Goal: Information Seeking & Learning: Learn about a topic

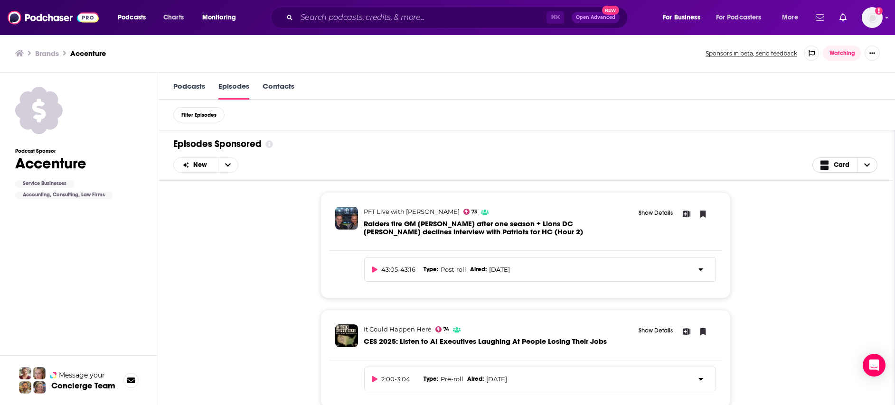
click at [870, 167] on span "Choose View" at bounding box center [867, 165] width 20 height 14
click at [193, 86] on link "Podcasts" at bounding box center [189, 91] width 32 height 18
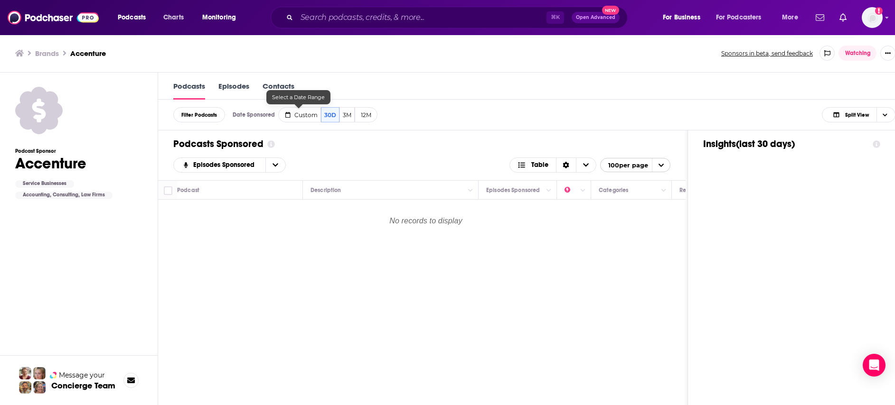
click at [307, 115] on span "Custom" at bounding box center [305, 115] width 23 height 7
select select "6"
select select "2025"
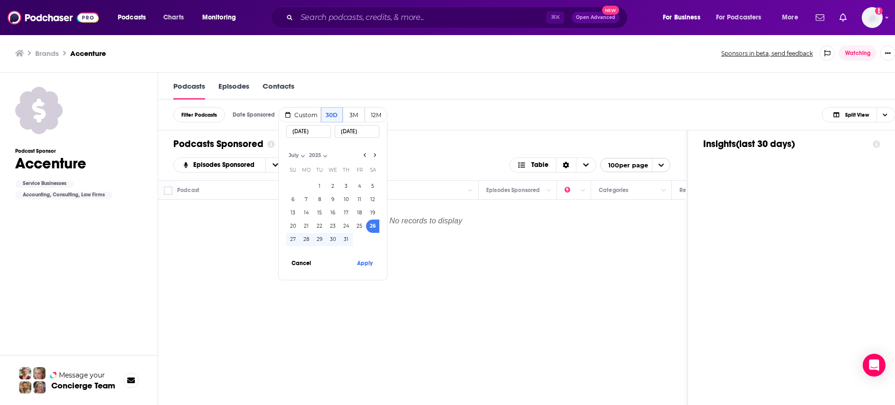
click at [317, 132] on input "[DATE]" at bounding box center [308, 131] width 45 height 13
click at [297, 156] on select "January February March April May June July August September October November De…" at bounding box center [309, 155] width 47 height 8
select select "0"
click at [286, 151] on select "January February March April May June July August September October November De…" at bounding box center [309, 155] width 47 height 8
click at [333, 188] on button "1" at bounding box center [332, 186] width 13 height 13
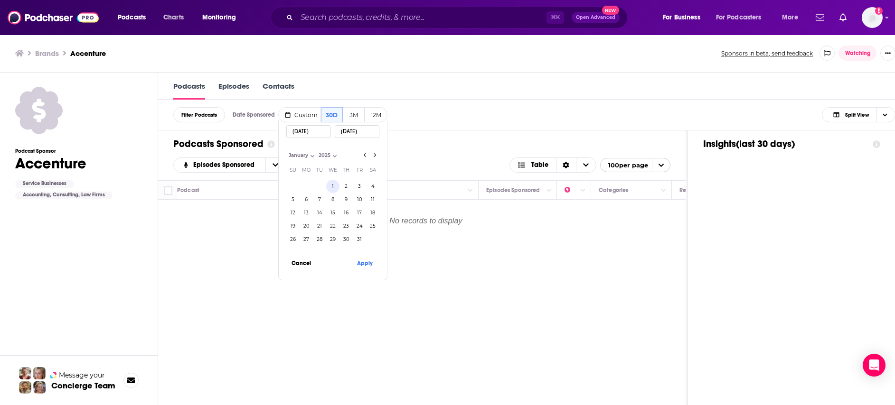
type input "[DATE]"
click at [321, 132] on input "[DATE]" at bounding box center [308, 131] width 45 height 13
click at [318, 131] on input "[DATE]" at bounding box center [308, 131] width 45 height 13
click at [300, 132] on input "[DATE]" at bounding box center [308, 131] width 45 height 13
click at [327, 153] on select "2014 2015 2016 2017 2018 2019 2020 2021 2022 2023 2024 2025" at bounding box center [339, 155] width 47 height 8
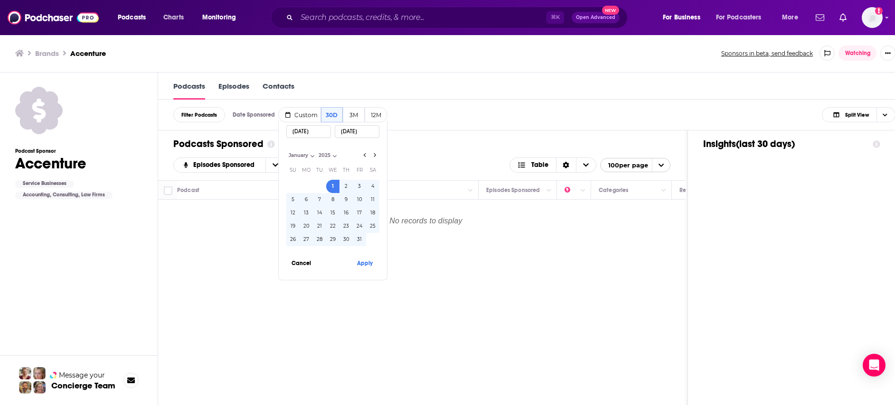
select select "2024"
click at [316, 151] on select "2014 2015 2016 2017 2018 2019 2020 2021 2022 2023 2024 2025" at bounding box center [339, 155] width 47 height 8
click at [367, 136] on input "[DATE]" at bounding box center [357, 131] width 45 height 13
click at [306, 154] on select "January February March April May June July August September October November De…" at bounding box center [309, 155] width 47 height 8
select select "11"
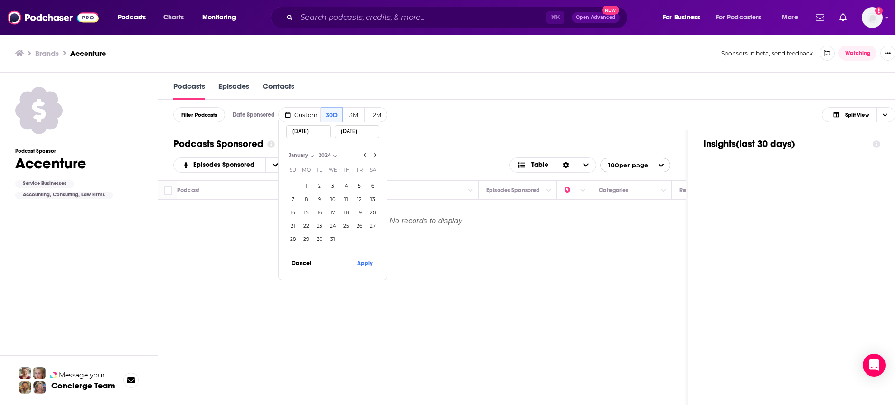
click at [286, 151] on select "January February March April May June July August September October November De…" at bounding box center [309, 155] width 47 height 8
click at [319, 235] on button "31" at bounding box center [319, 239] width 13 height 13
type input "[DATE]"
click at [322, 154] on select "2014 2015 2016 2017 2018 2019 2020 2021 2022 2023 2024 2025" at bounding box center [345, 155] width 47 height 8
select select "2025"
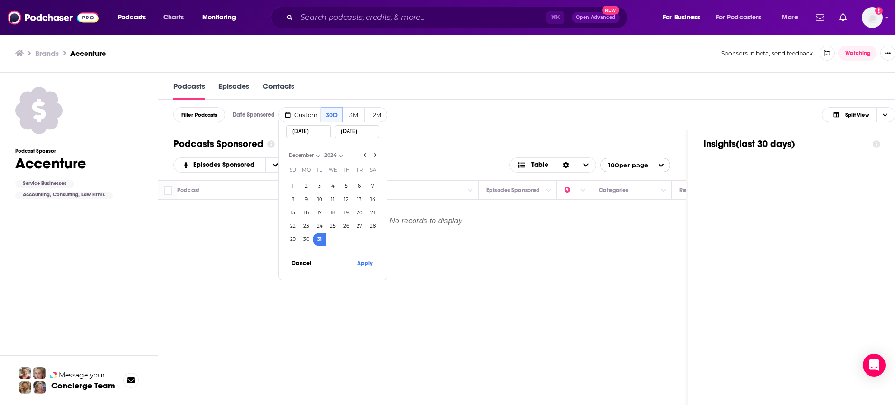
click at [322, 151] on select "2014 2015 2016 2017 2018 2019 2020 2021 2022 2023 2024 2025" at bounding box center [345, 155] width 47 height 8
click at [365, 264] on button "Apply" at bounding box center [364, 263] width 28 height 18
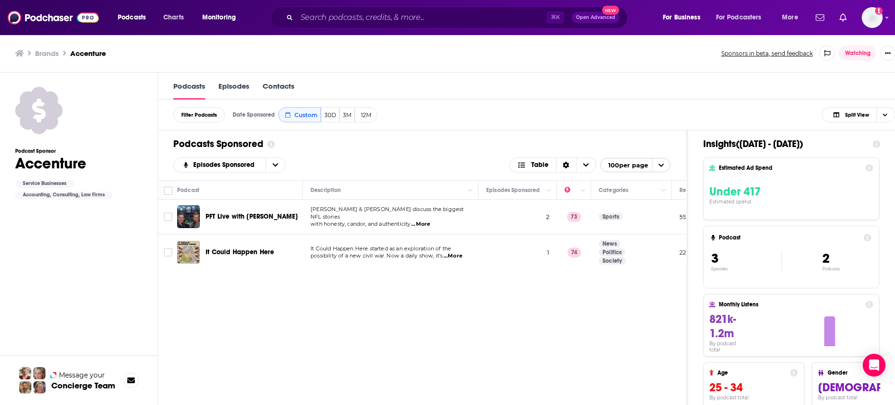
click at [533, 109] on div "Filter Podcasts Date Sponsored Custom 30D 3M 12M Split View Date Sponsored Cust…" at bounding box center [534, 115] width 752 height 31
click at [130, 16] on span "Podcasts" at bounding box center [132, 17] width 28 height 13
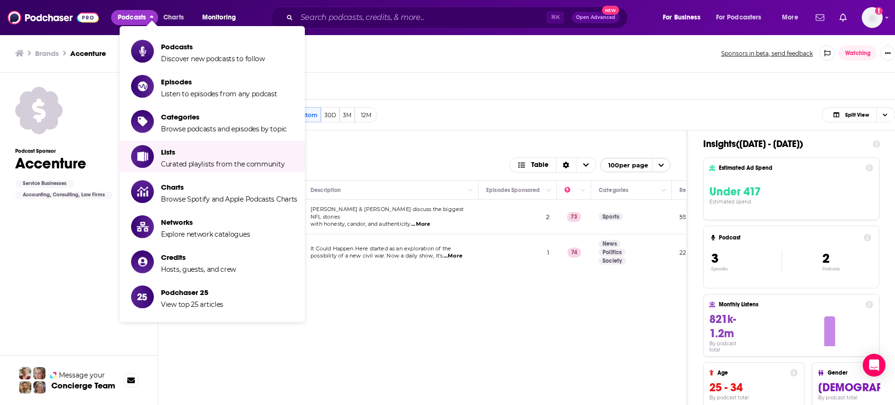
click at [46, 172] on div "Podcast Sponsor Accenture Service Businesses Accounting, Consulting, Law Firms" at bounding box center [78, 173] width 127 height 51
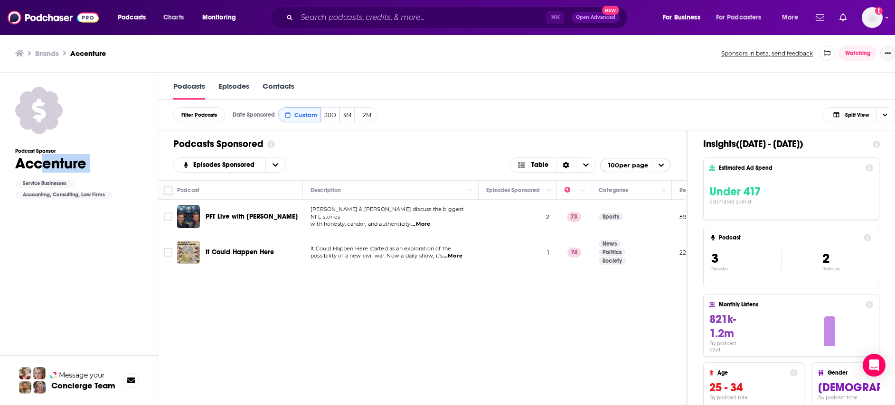
click at [894, 56] on button "Show More Button" at bounding box center [887, 53] width 15 height 15
click at [868, 19] on img "Logged in as SuzanneE" at bounding box center [872, 17] width 21 height 21
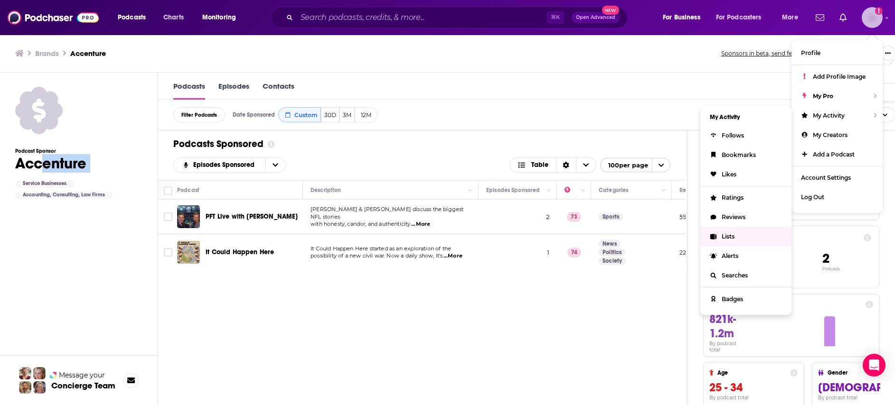
click at [724, 239] on span "Lists" at bounding box center [728, 236] width 13 height 7
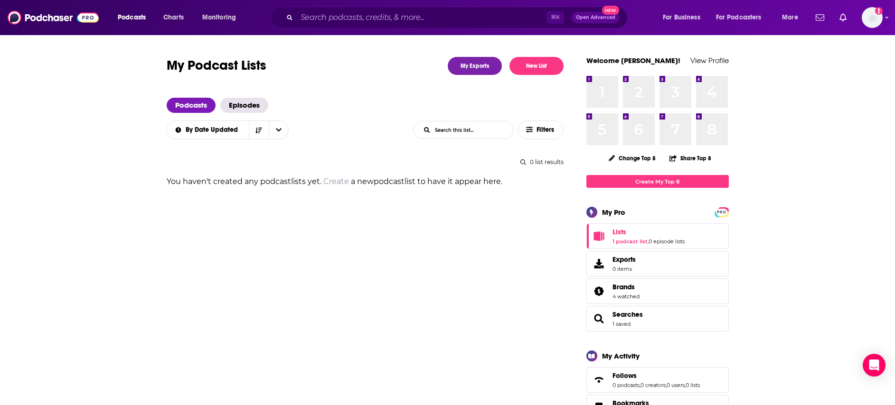
click at [638, 237] on span "Lists 1 podcast list , 0 episode lists" at bounding box center [648, 236] width 72 height 17
click at [635, 312] on span "Searches" at bounding box center [627, 314] width 30 height 9
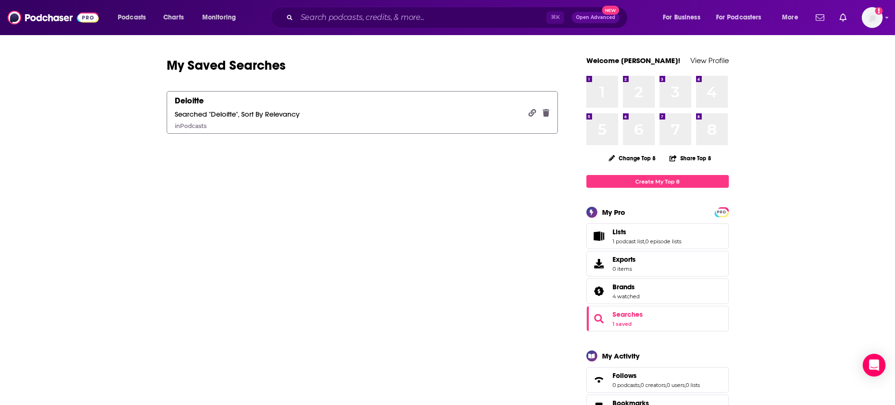
click at [185, 101] on div "Deloitte" at bounding box center [189, 100] width 29 height 10
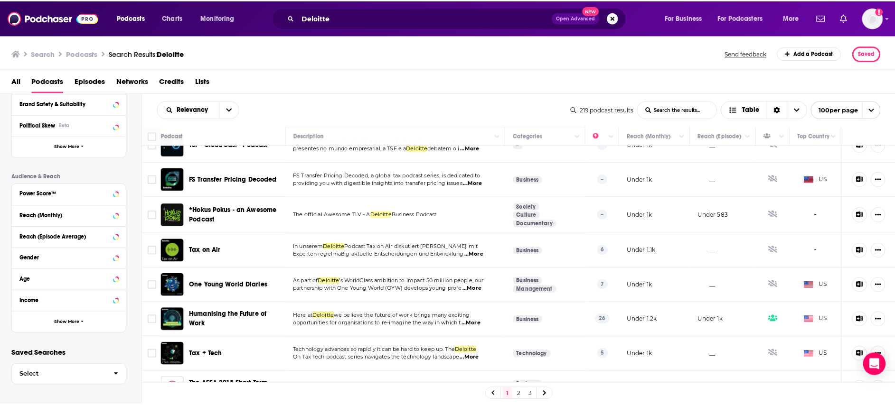
scroll to position [2155, 0]
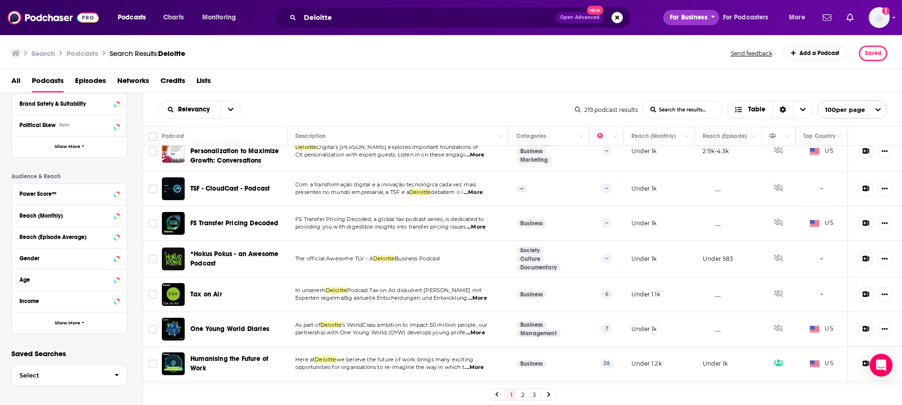
click at [690, 18] on span "For Business" at bounding box center [689, 17] width 38 height 13
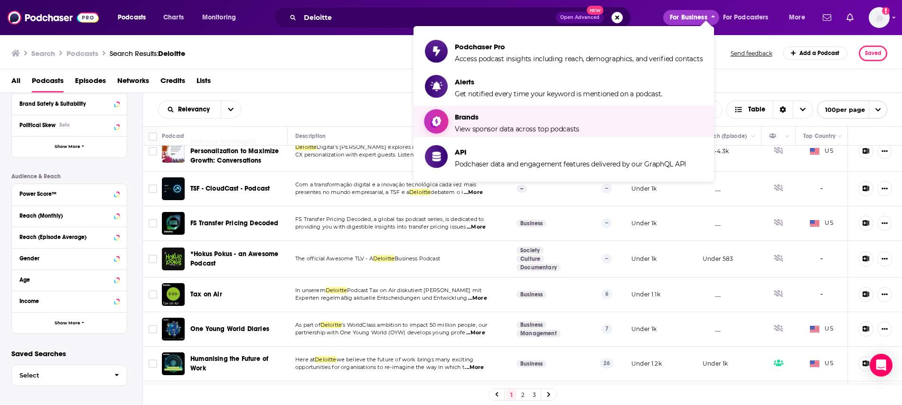
click at [515, 129] on span "View sponsor data across top podcasts" at bounding box center [517, 129] width 124 height 9
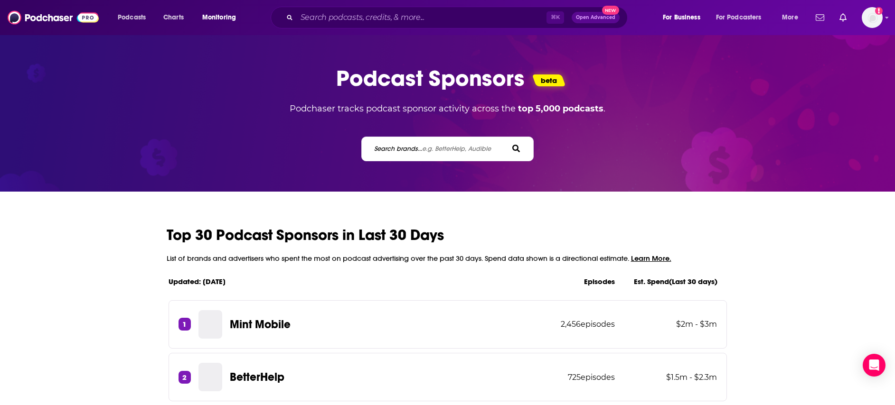
click at [425, 141] on div "Search brands... e.g. BetterHelp, Audible" at bounding box center [447, 149] width 172 height 25
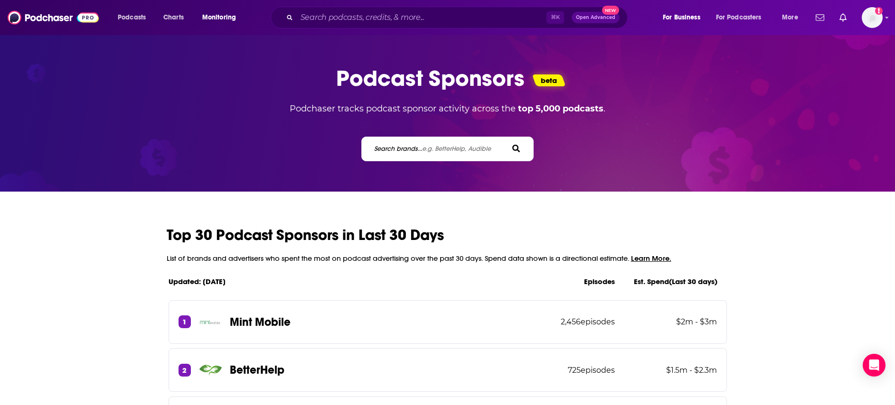
click at [423, 151] on span "e.g. BetterHelp, Audible" at bounding box center [456, 149] width 69 height 8
click at [423, 151] on input "Search brands... e.g. BetterHelp, Audible" at bounding box center [415, 149] width 85 height 10
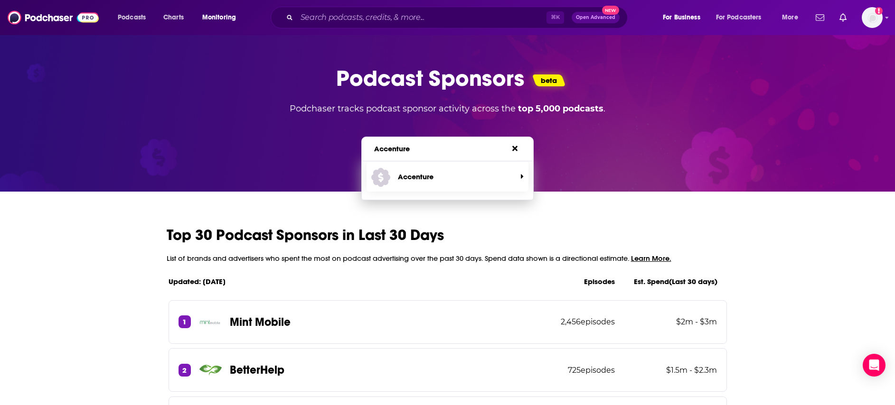
type input "Accenture"
click at [402, 183] on span "Accenture" at bounding box center [443, 176] width 145 height 25
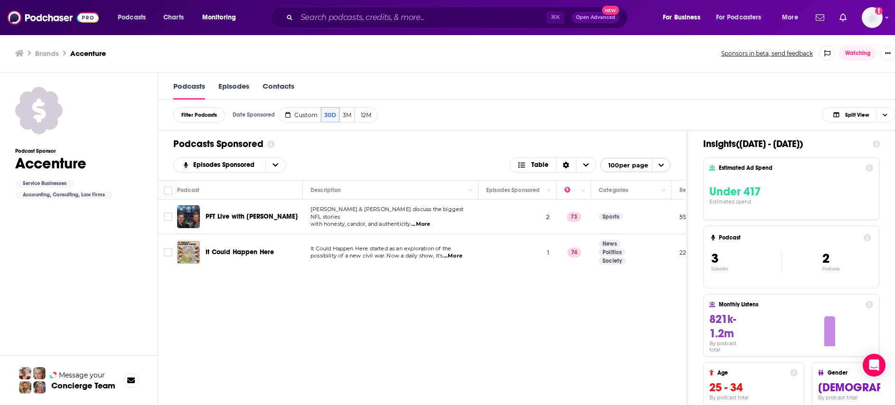
click at [237, 84] on link "Episodes" at bounding box center [233, 91] width 31 height 18
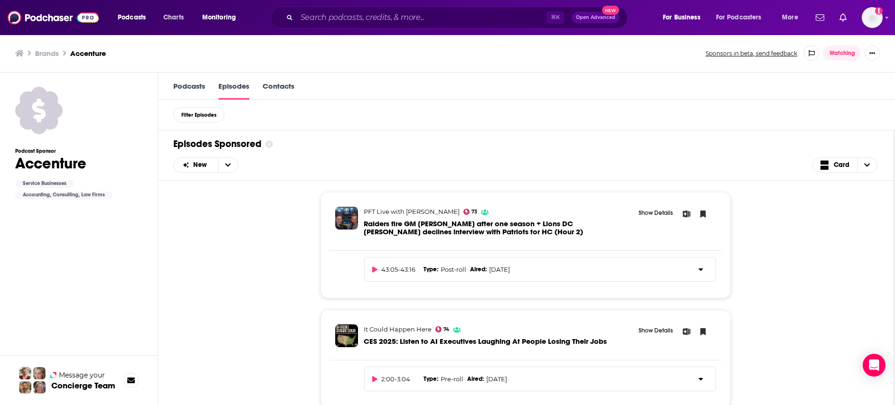
click at [187, 88] on link "Podcasts" at bounding box center [189, 91] width 32 height 18
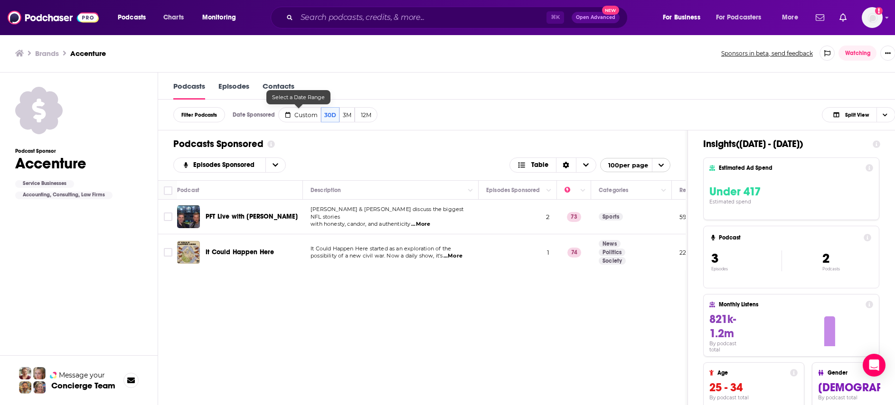
click at [305, 115] on span "Custom" at bounding box center [305, 115] width 23 height 7
select select "6"
select select "2025"
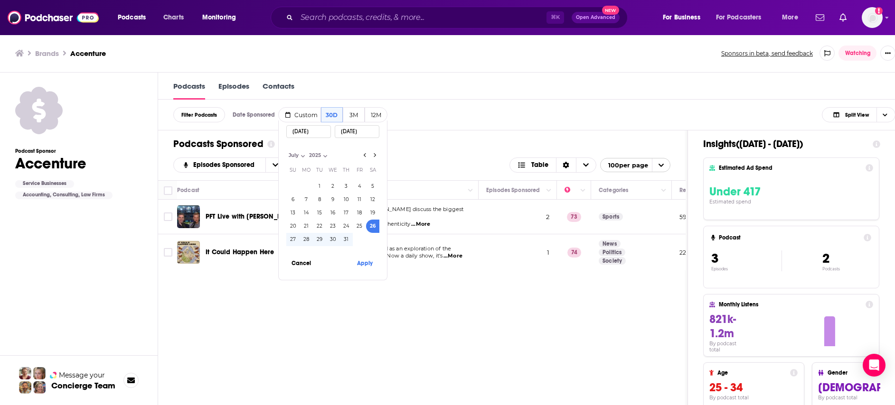
click at [295, 156] on select "January February March April May June July August September October November De…" at bounding box center [309, 155] width 47 height 8
select select "0"
click at [286, 151] on select "January February March April May June July August September October November De…" at bounding box center [309, 155] width 47 height 8
click at [321, 154] on select "2014 2015 2016 2017 2018 2019 2020 2021 2022 2023 2024 2025" at bounding box center [339, 155] width 47 height 8
select select "2024"
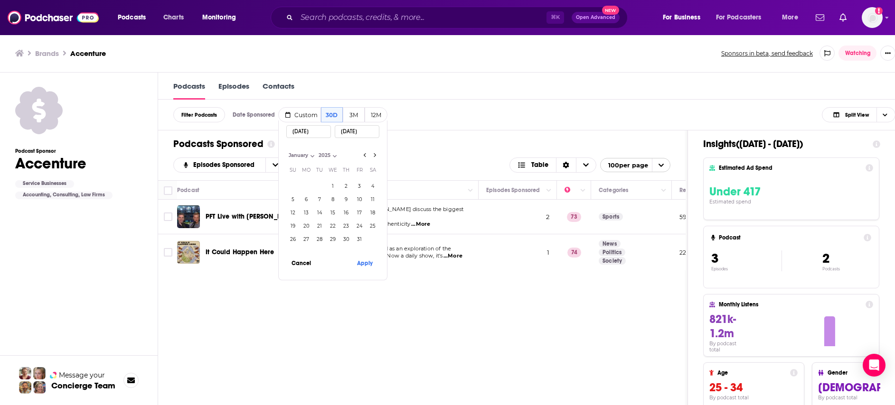
click at [316, 151] on select "2014 2015 2016 2017 2018 2019 2020 2021 2022 2023 2024 2025" at bounding box center [339, 155] width 47 height 8
click at [301, 187] on button "1" at bounding box center [306, 186] width 13 height 13
type input "[DATE]"
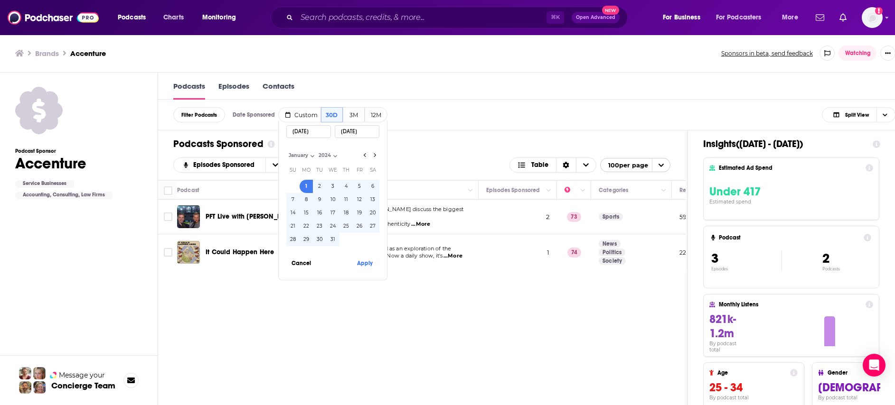
click at [358, 134] on input "[DATE]" at bounding box center [357, 131] width 45 height 13
click at [306, 156] on select "January February March April May June July August September October November De…" at bounding box center [309, 155] width 47 height 8
select select "11"
click at [286, 151] on select "January February March April May June July August September October November De…" at bounding box center [309, 155] width 47 height 8
click at [332, 156] on select "2014 2015 2016 2017 2018 2019 2020 2021 2022 2023 2024 2025" at bounding box center [345, 155] width 47 height 8
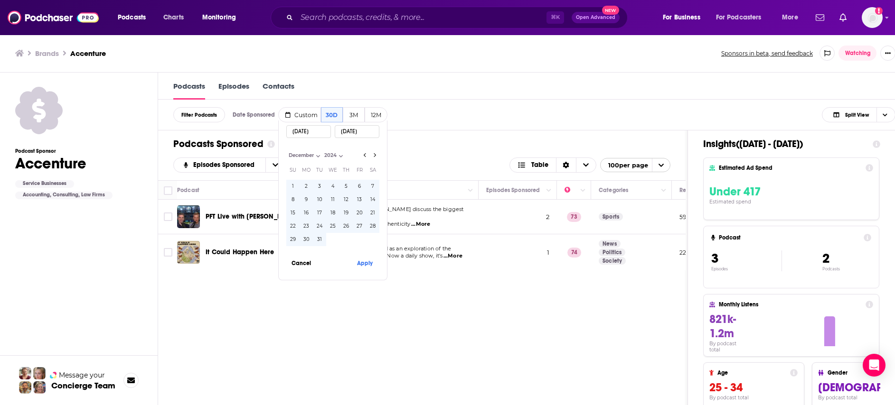
click at [322, 151] on select "2014 2015 2016 2017 2018 2019 2020 2021 2022 2023 2024 2025" at bounding box center [345, 155] width 47 height 8
click at [362, 263] on button "Apply" at bounding box center [364, 263] width 28 height 18
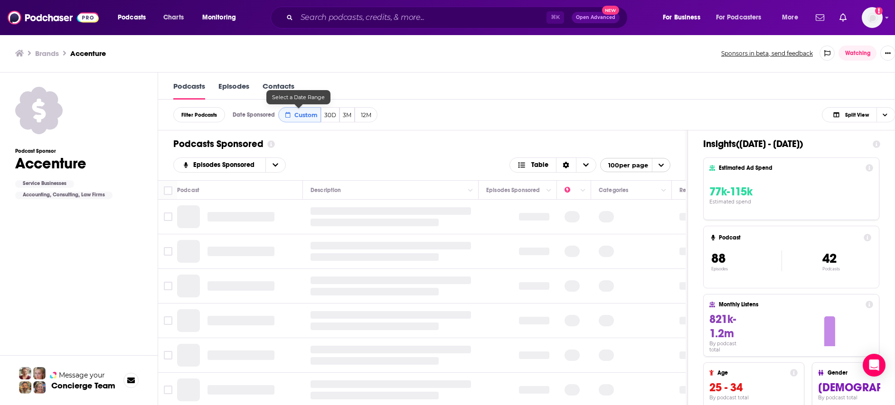
click at [305, 119] on button "Custom" at bounding box center [299, 114] width 43 height 15
select select "2024"
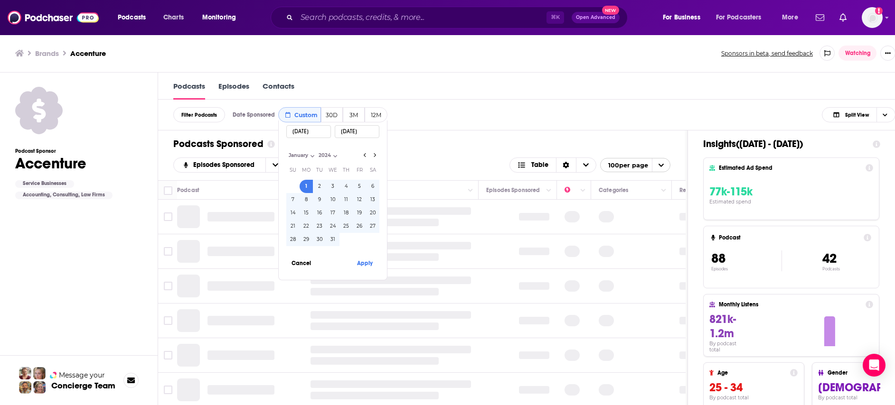
click at [359, 132] on input "[DATE]" at bounding box center [357, 131] width 45 height 13
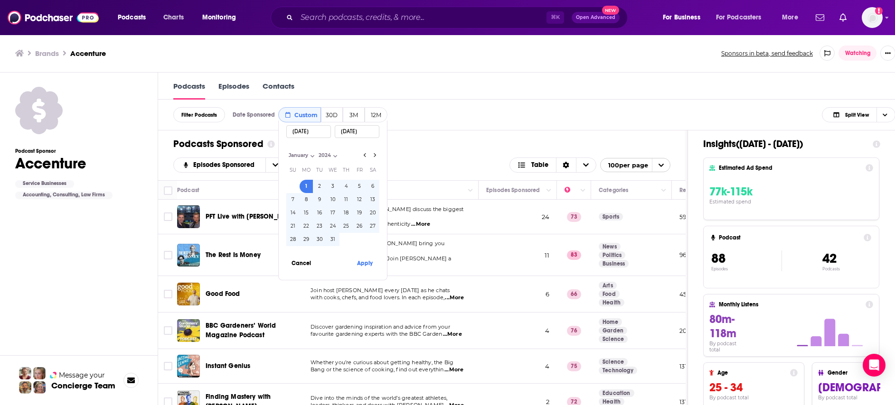
click at [294, 157] on select "January February March April May June July August September October November De…" at bounding box center [309, 155] width 47 height 8
click at [366, 129] on input "[DATE]" at bounding box center [357, 131] width 45 height 13
click at [303, 156] on select "January February March April May June July August September October November De…" at bounding box center [309, 155] width 47 height 8
select select "11"
click at [286, 151] on select "January February March April May June July August September October November De…" at bounding box center [309, 155] width 47 height 8
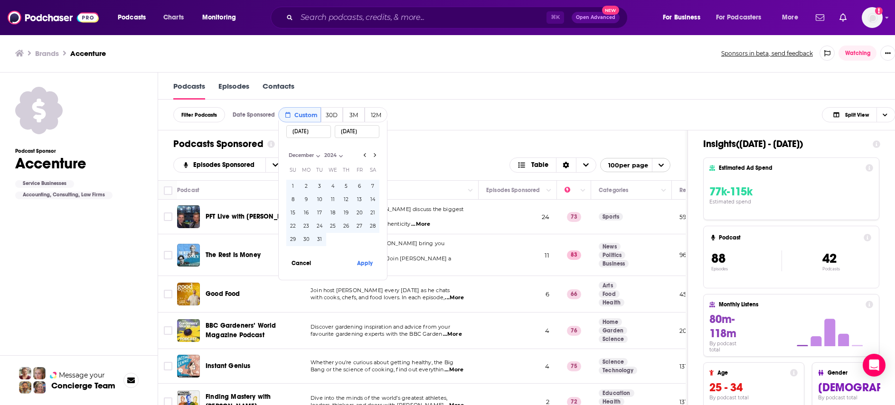
click at [327, 155] on select "2014 2015 2016 2017 2018 2019 2020 2021 2022 2023 2024 2025" at bounding box center [345, 155] width 47 height 8
click at [322, 151] on select "2014 2015 2016 2017 2018 2019 2020 2021 2022 2023 2024 2025" at bounding box center [345, 155] width 47 height 8
click at [320, 240] on button "31" at bounding box center [319, 239] width 13 height 13
type input "[DATE]"
click at [371, 265] on button "Apply" at bounding box center [364, 263] width 28 height 18
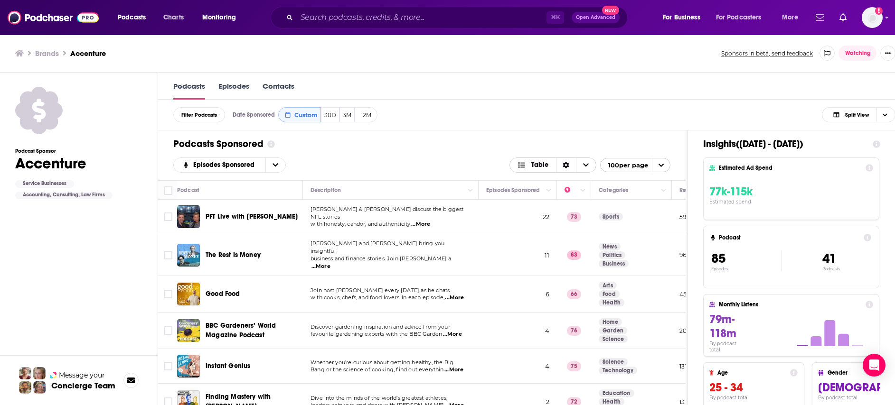
click at [589, 165] on icon "Choose View" at bounding box center [586, 165] width 6 height 7
click at [569, 164] on icon "Sort Direction" at bounding box center [566, 165] width 7 height 7
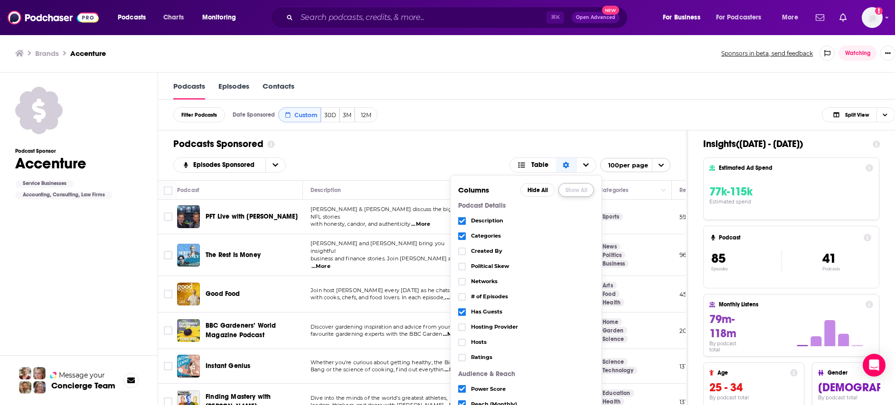
click at [580, 190] on button "Show All" at bounding box center [576, 190] width 36 height 14
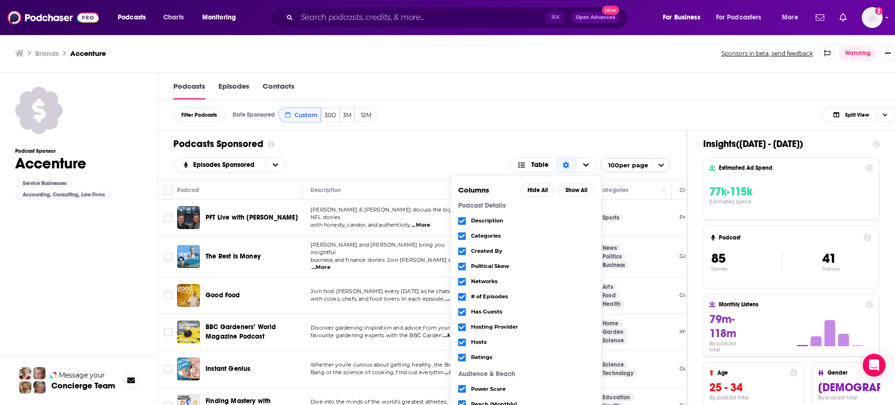
click at [544, 111] on div "Filter Podcasts Date Sponsored Custom 30D 3M 12M Split View Date Sponsored Cust…" at bounding box center [534, 115] width 752 height 31
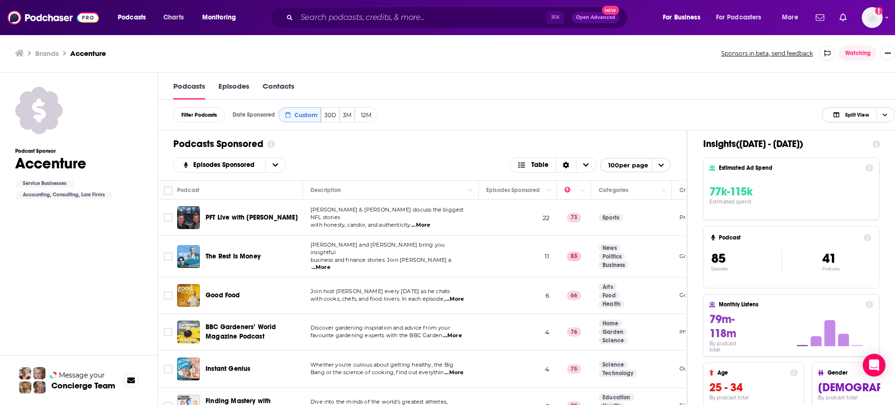
click at [887, 113] on span "Choose View" at bounding box center [884, 115] width 16 height 14
click at [877, 162] on span "Insight Only" at bounding box center [864, 162] width 47 height 5
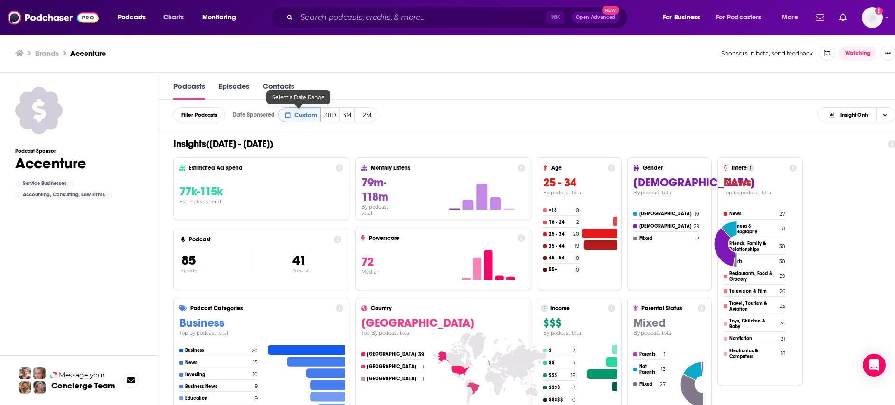
click at [302, 117] on span "Custom" at bounding box center [305, 115] width 23 height 7
select select "2024"
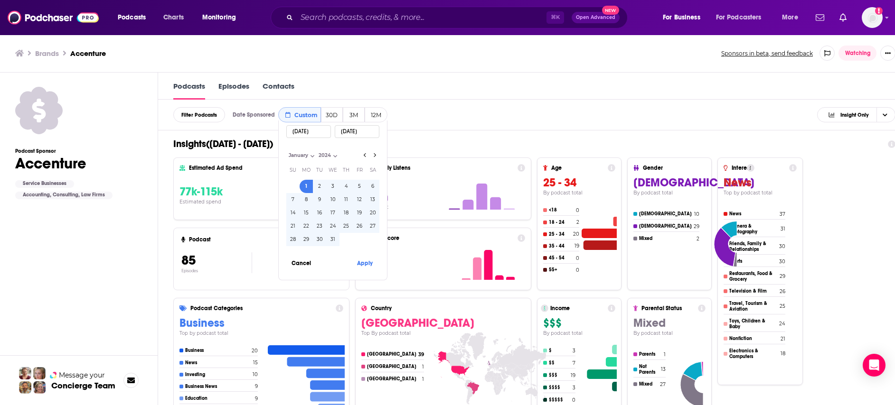
click at [344, 132] on input "[DATE]" at bounding box center [357, 131] width 45 height 13
click at [297, 131] on input "[DATE]" at bounding box center [308, 131] width 45 height 13
click at [304, 183] on button "1" at bounding box center [306, 186] width 13 height 13
type input "[DATE]"
click at [372, 132] on input "[DATE]" at bounding box center [357, 131] width 45 height 13
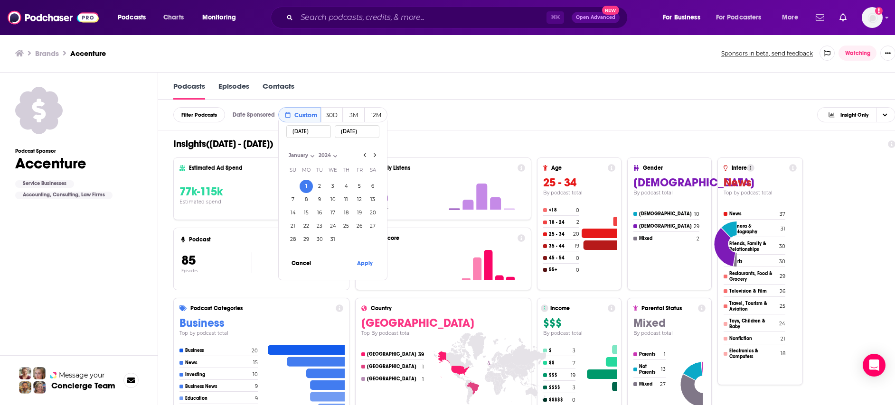
click at [307, 157] on select "January February March April May June July August September October November De…" at bounding box center [309, 155] width 47 height 8
click at [286, 151] on select "January February March April May June July August September October November De…" at bounding box center [309, 155] width 47 height 8
click at [305, 154] on select "January February March April May June July August September October November De…" at bounding box center [309, 155] width 47 height 8
select select "0"
click at [286, 151] on select "January February March April May June July August September October November De…" at bounding box center [309, 155] width 47 height 8
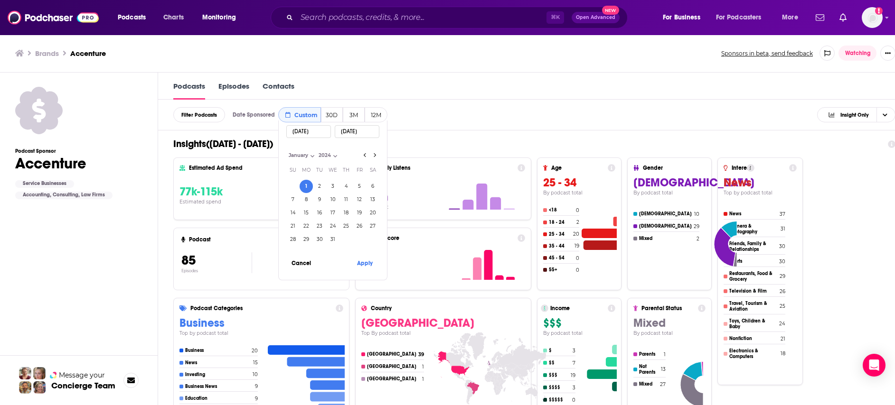
click at [327, 154] on select "2014 2015 2016 2017 2018 2019 2020 2021 2022 2023 2024 2025" at bounding box center [339, 155] width 47 height 8
click at [316, 151] on select "2014 2015 2016 2017 2018 2019 2020 2021 2022 2023 2024 2025" at bounding box center [339, 155] width 47 height 8
click at [373, 132] on input "[DATE]" at bounding box center [357, 131] width 45 height 13
click at [334, 155] on select "2014 2015 2016 2017 2018 2019 2020 2021 2022 2023 2024 2025" at bounding box center [339, 155] width 47 height 8
click at [316, 151] on select "2014 2015 2016 2017 2018 2019 2020 2021 2022 2023 2024 2025" at bounding box center [339, 155] width 47 height 8
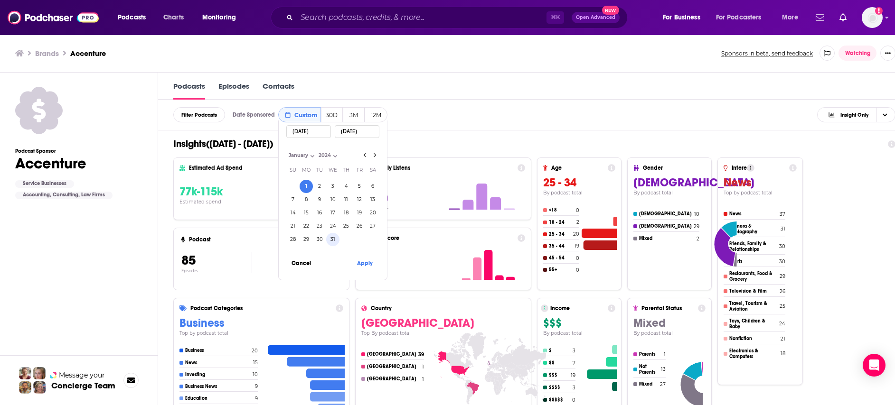
click at [331, 239] on button "31" at bounding box center [332, 239] width 13 height 13
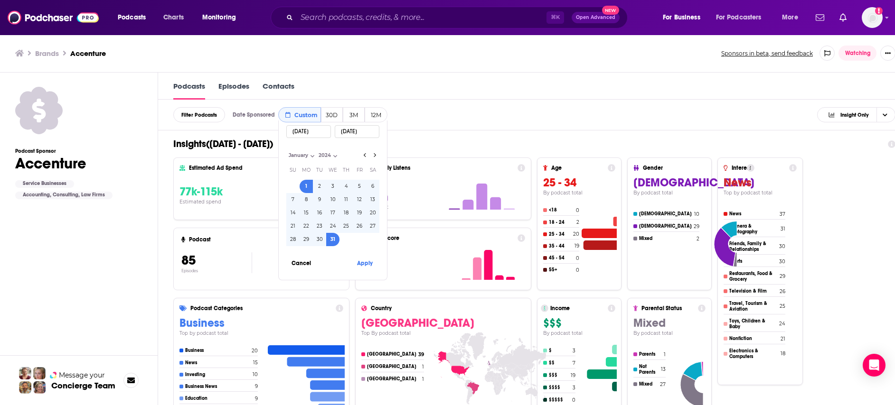
type input "[DATE]"
click at [371, 262] on button "Apply" at bounding box center [364, 263] width 28 height 18
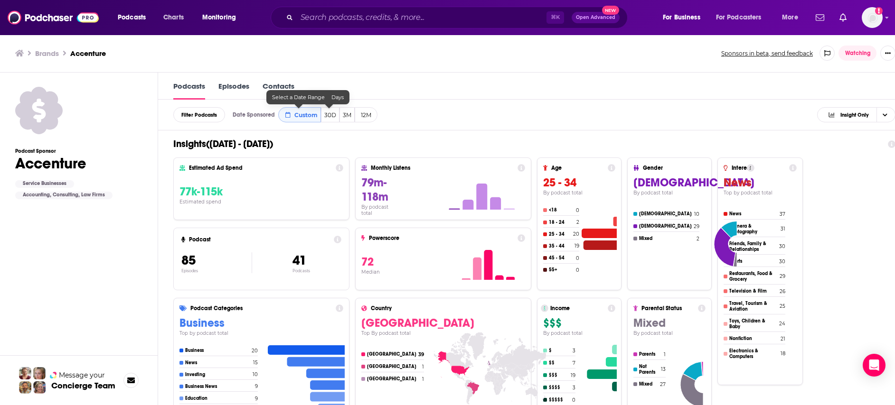
click at [302, 121] on button "Custom" at bounding box center [299, 114] width 43 height 15
select select "2024"
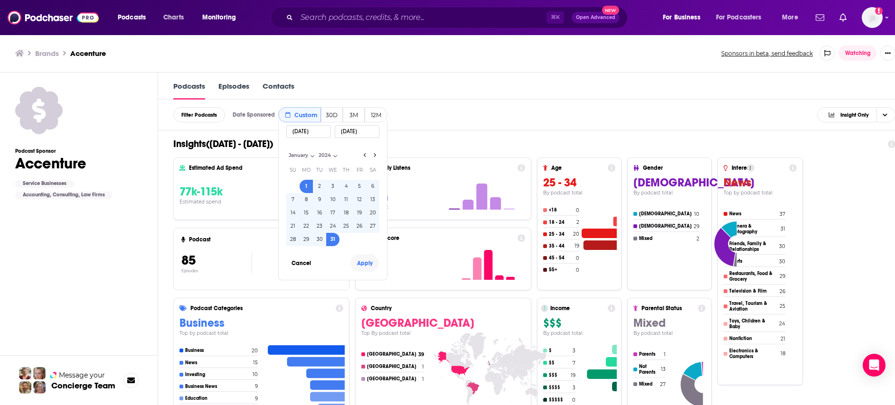
click at [367, 264] on button "Apply" at bounding box center [364, 263] width 28 height 18
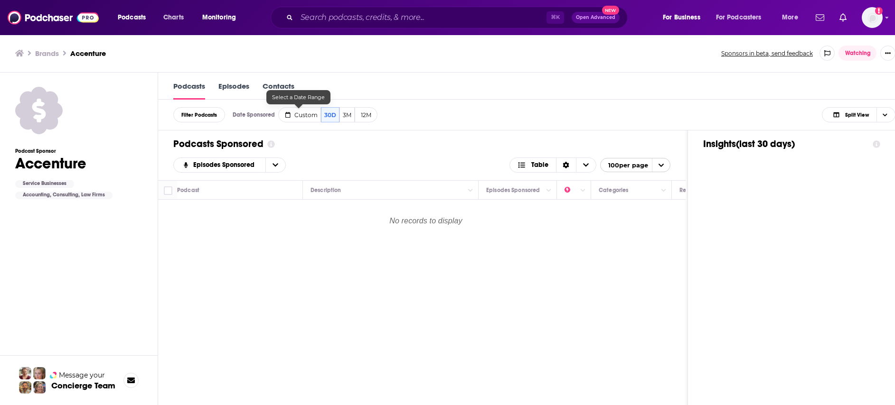
click at [307, 115] on span "Custom" at bounding box center [305, 115] width 23 height 7
select select "6"
select select "2025"
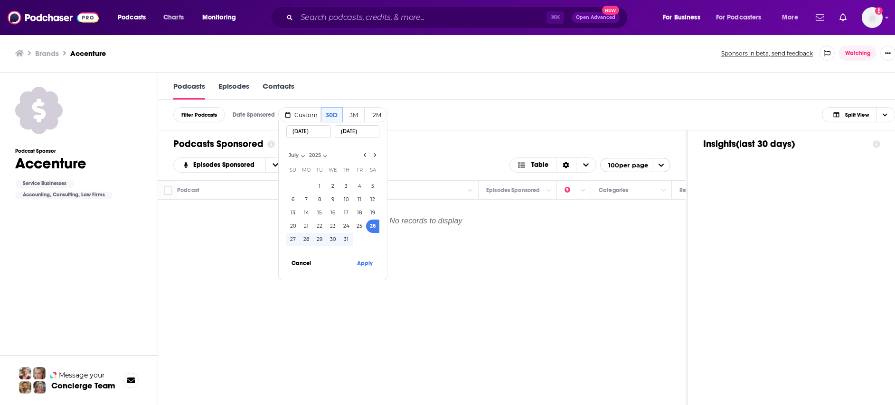
click at [310, 131] on input "[DATE]" at bounding box center [308, 131] width 45 height 13
click at [322, 133] on input "[DATE]" at bounding box center [308, 131] width 45 height 13
click at [301, 153] on select "January February March April May June July August September October November De…" at bounding box center [309, 155] width 47 height 8
select select "0"
click at [286, 151] on select "January February March April May June July August September October November De…" at bounding box center [309, 155] width 47 height 8
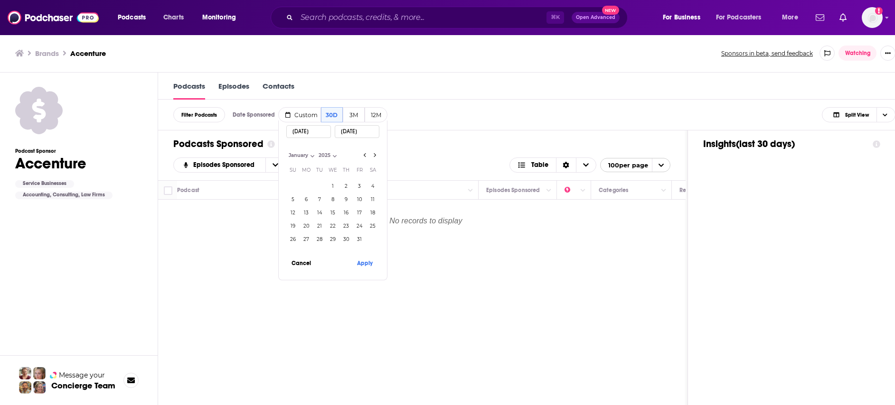
click at [318, 154] on select "2014 2015 2016 2017 2018 2019 2020 2021 2022 2023 2024 2025" at bounding box center [339, 155] width 47 height 8
select select "2024"
click at [316, 151] on select "2014 2015 2016 2017 2018 2019 2020 2021 2022 2023 2024 2025" at bounding box center [339, 155] width 47 height 8
click at [306, 184] on button "1" at bounding box center [306, 186] width 13 height 13
type input "[DATE]"
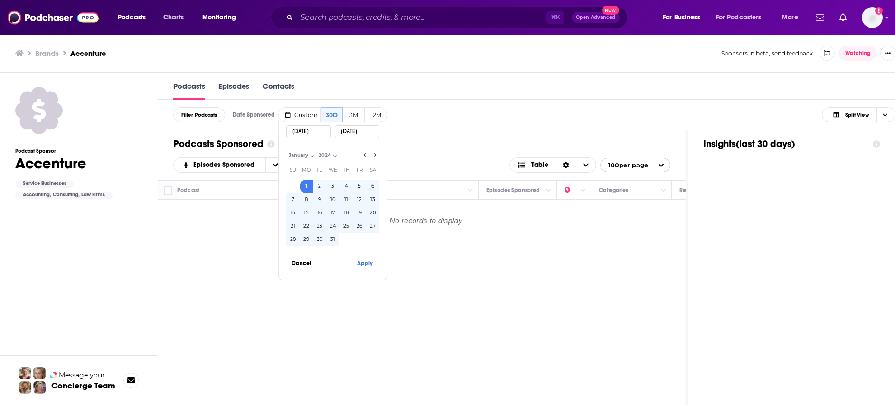
click at [365, 133] on input "[DATE]" at bounding box center [357, 131] width 45 height 13
click at [370, 132] on input "[DATE]" at bounding box center [357, 131] width 45 height 13
click at [331, 238] on button "31" at bounding box center [332, 239] width 13 height 13
type input "[DATE]"
click at [361, 265] on button "Apply" at bounding box center [364, 263] width 28 height 18
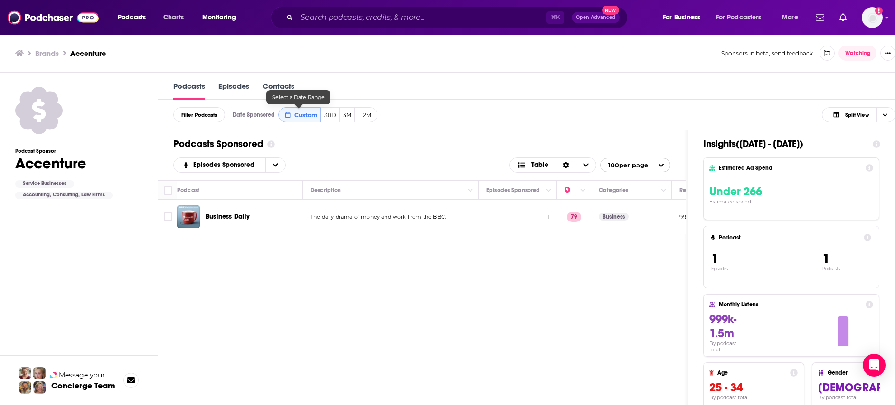
click at [301, 113] on span "Custom" at bounding box center [305, 115] width 23 height 7
select select "2024"
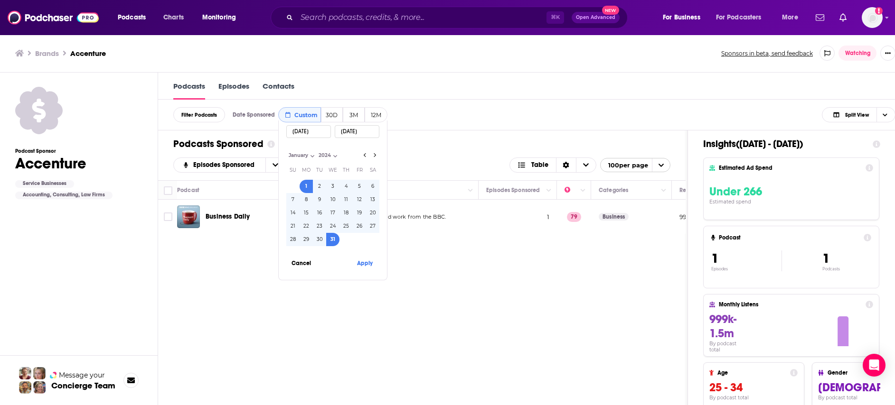
click at [320, 133] on input "[DATE]" at bounding box center [308, 131] width 45 height 13
click at [305, 157] on select "January February March April May June July August September October November De…" at bounding box center [309, 155] width 47 height 8
select select "1"
click at [286, 151] on select "January February March April May June July August September October November De…" at bounding box center [309, 155] width 47 height 8
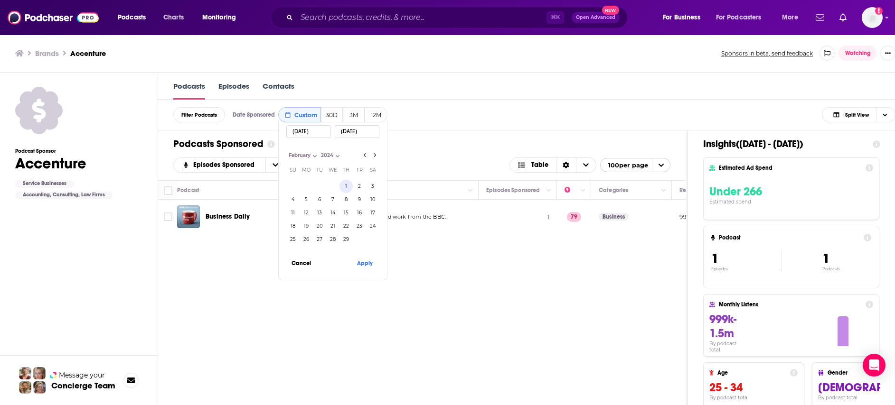
click at [344, 180] on button "1" at bounding box center [345, 186] width 13 height 13
type input "02/01/2024"
click at [317, 135] on input "[DATE]" at bounding box center [308, 131] width 45 height 13
click at [309, 156] on select "January February March April May June July August September October November De…" at bounding box center [309, 155] width 47 height 8
click at [286, 151] on select "January February March April May June July August September October November De…" at bounding box center [309, 155] width 47 height 8
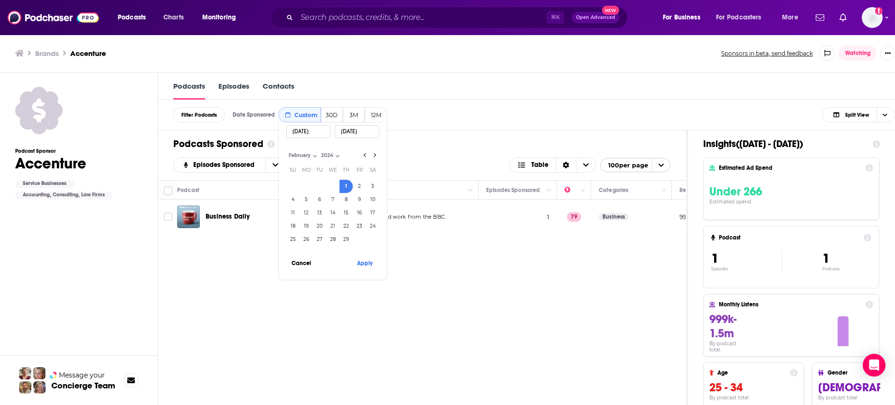
click at [344, 187] on button "1" at bounding box center [345, 186] width 13 height 13
type input "02/01/2024"
click at [316, 132] on input "02/01/2024" at bounding box center [308, 131] width 45 height 13
click at [367, 131] on input "02/01/2024" at bounding box center [357, 131] width 45 height 13
click at [346, 239] on button "29" at bounding box center [345, 239] width 13 height 13
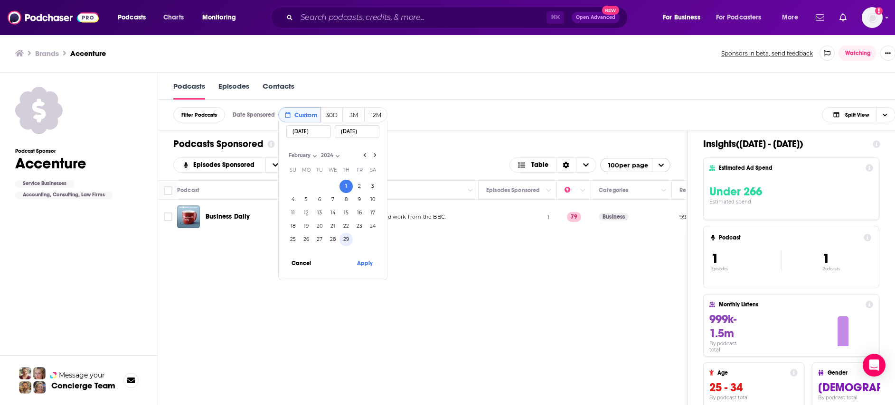
type input "02/29/2024"
click at [365, 262] on button "Apply" at bounding box center [364, 263] width 28 height 18
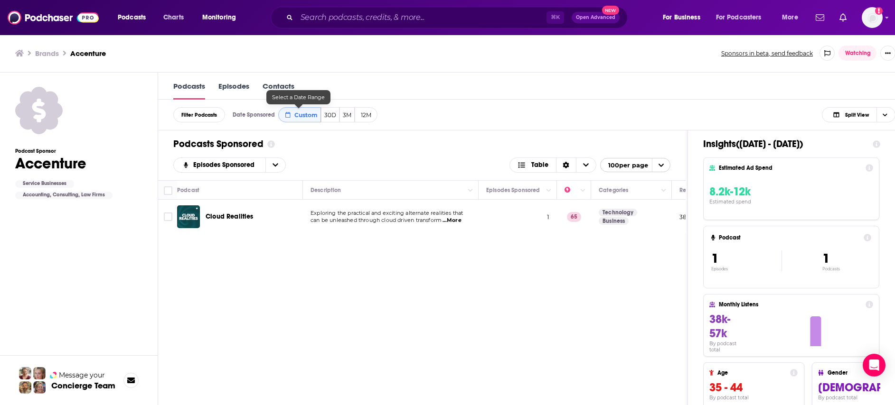
click at [302, 112] on span "Custom" at bounding box center [305, 115] width 23 height 7
select select "1"
select select "2024"
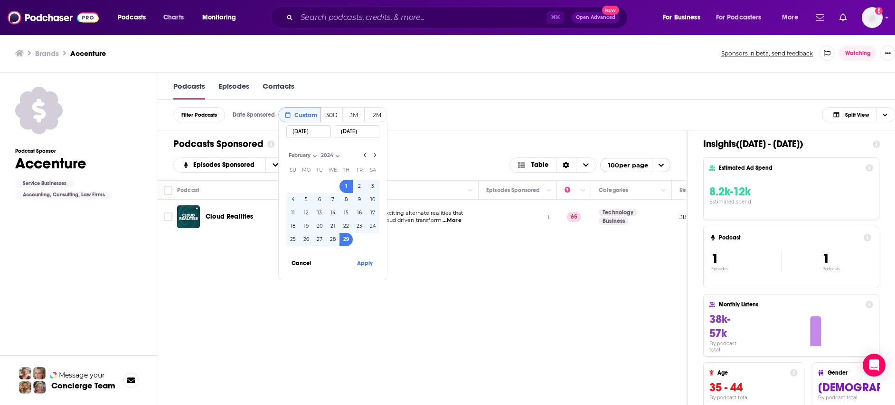
click at [320, 134] on input "02/01/2024" at bounding box center [308, 131] width 45 height 13
click at [309, 154] on select "January February March April May June July August September October November De…" at bounding box center [309, 155] width 47 height 8
select select "2"
click at [286, 151] on select "January February March April May June July August September October November De…" at bounding box center [309, 155] width 47 height 8
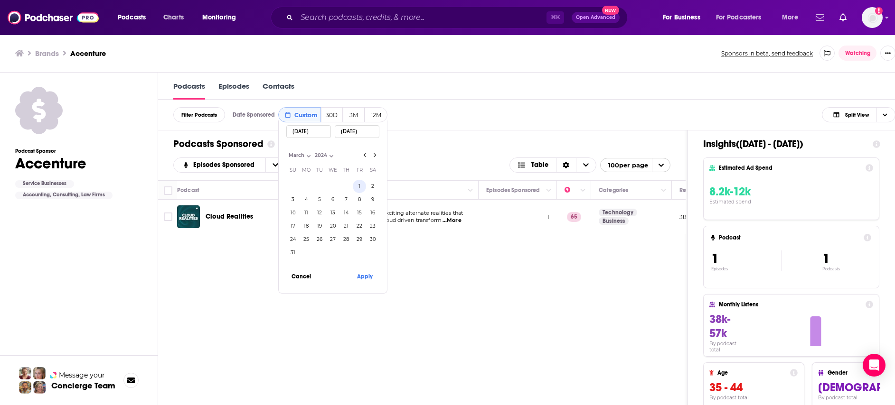
click at [359, 186] on button "1" at bounding box center [359, 186] width 13 height 13
type input "03/01/2024"
click at [369, 134] on input "03/01/2024" at bounding box center [357, 131] width 45 height 13
click at [318, 131] on input "02/01/2024" at bounding box center [308, 131] width 45 height 13
click at [300, 151] on select "January February March April May June July August September October November De…" at bounding box center [309, 155] width 47 height 8
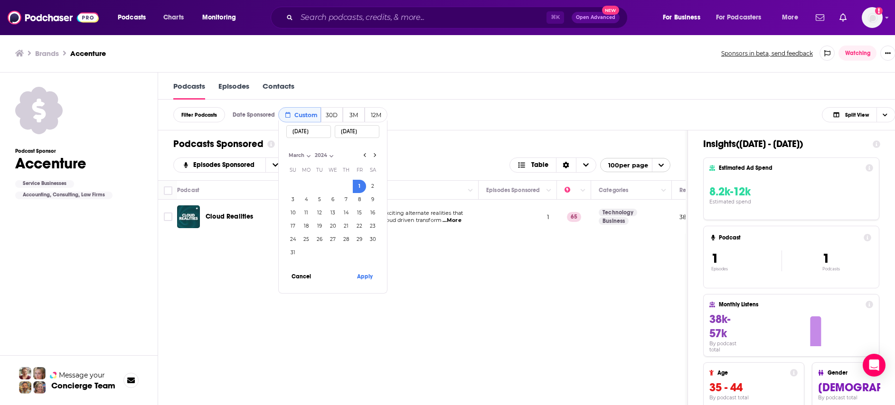
click at [286, 151] on select "January February March April May June July August September October November De…" at bounding box center [309, 155] width 47 height 8
click at [325, 153] on select "2014 2015 2016 2017 2018 2019 2020 2021 2022 2023 2024 2025" at bounding box center [335, 155] width 47 height 8
click at [312, 151] on select "2014 2015 2016 2017 2018 2019 2020 2021 2022 2023 2024 2025" at bounding box center [335, 155] width 47 height 8
click at [310, 133] on input "02/01/2024" at bounding box center [308, 131] width 45 height 13
click at [360, 183] on button "1" at bounding box center [359, 186] width 13 height 13
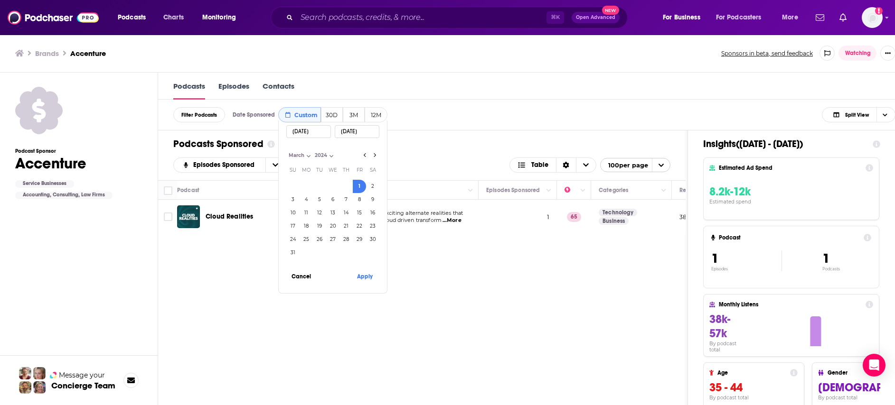
type input "03/01/2024"
click at [370, 131] on input "03/01/2024" at bounding box center [357, 131] width 45 height 13
click at [292, 250] on button "31" at bounding box center [292, 252] width 13 height 13
type input "03/31/2024"
click at [366, 272] on button "Apply" at bounding box center [364, 277] width 28 height 18
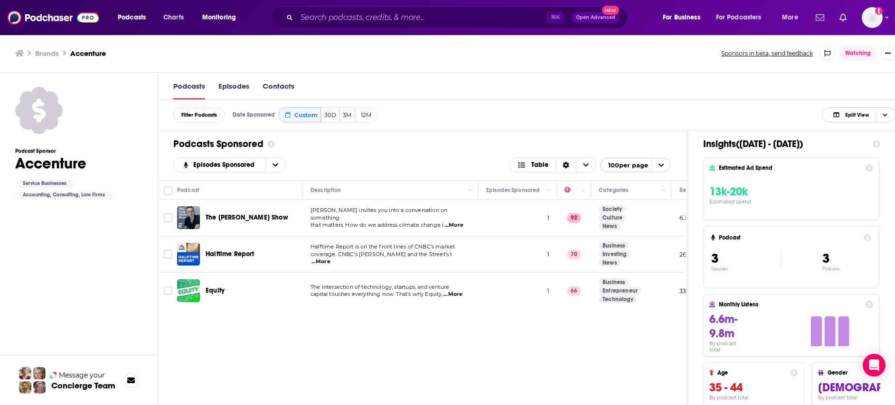
click at [887, 116] on icon "Choose View" at bounding box center [885, 115] width 5 height 5
click at [867, 166] on div "Insight Only" at bounding box center [859, 163] width 74 height 16
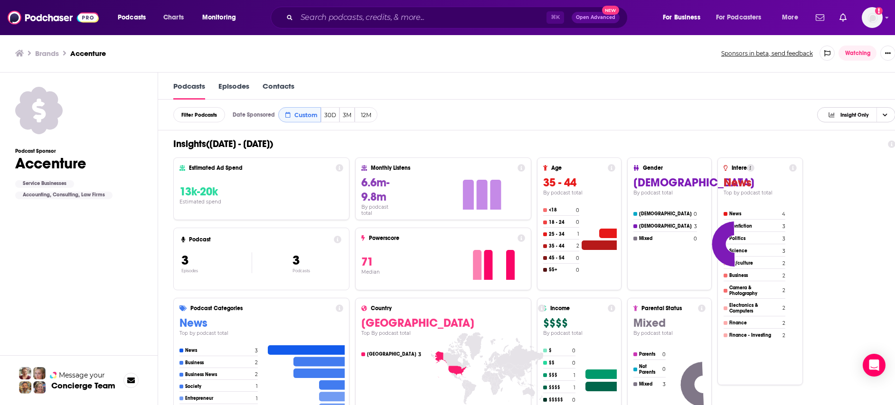
click at [887, 115] on icon "Choose View" at bounding box center [885, 114] width 5 height 3
click at [870, 144] on span "Podcast Only" at bounding box center [862, 146] width 52 height 5
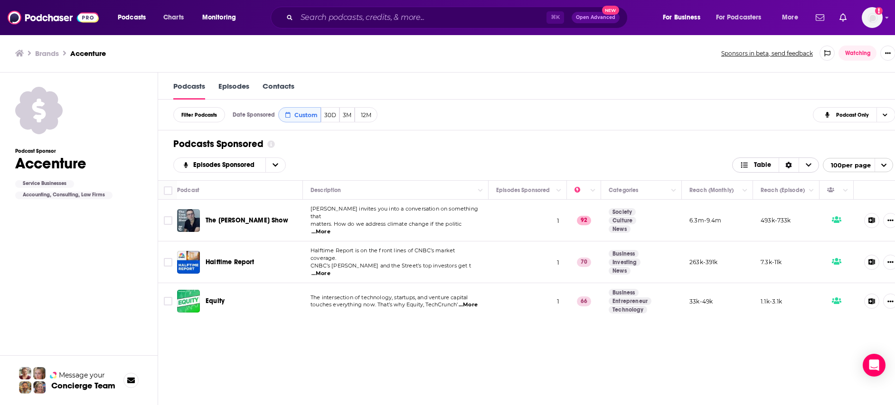
click at [792, 162] on icon "Sort Direction" at bounding box center [788, 165] width 7 height 7
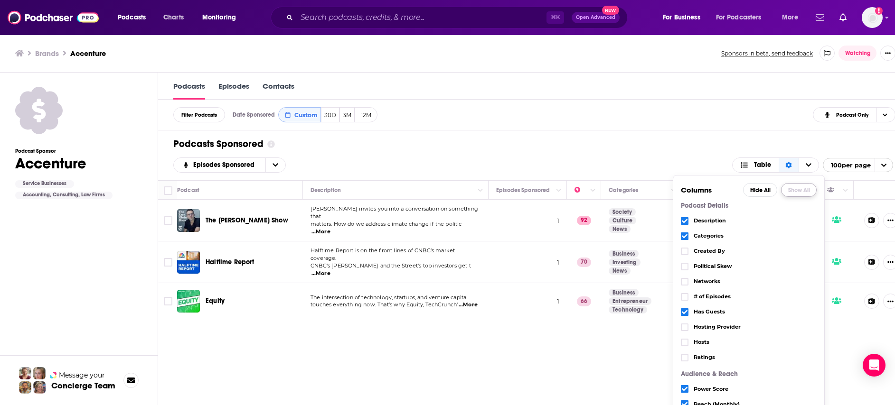
click at [805, 188] on button "Show All" at bounding box center [799, 190] width 36 height 14
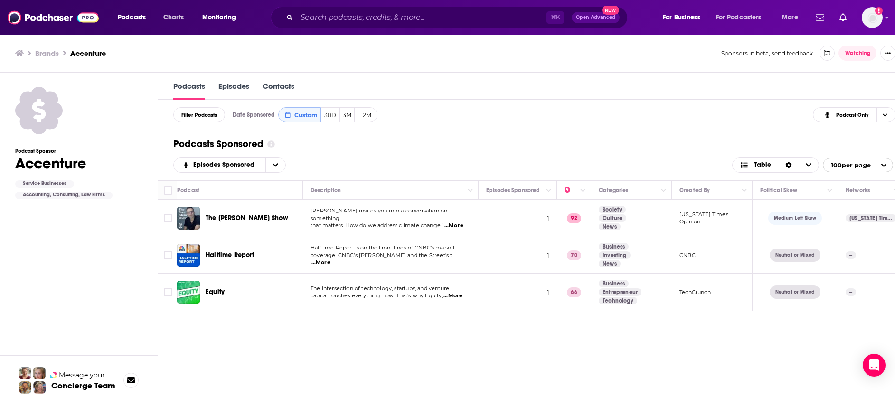
click at [681, 143] on div "Podcasts Sponsored" at bounding box center [533, 144] width 720 height 12
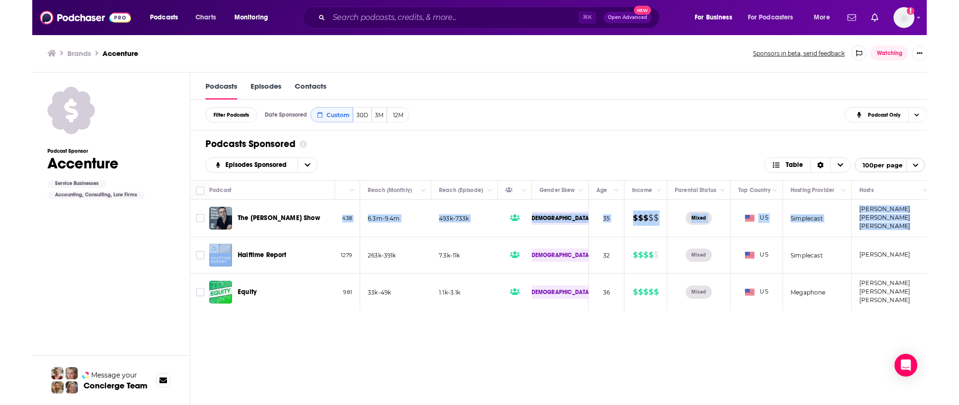
scroll to position [0, 746]
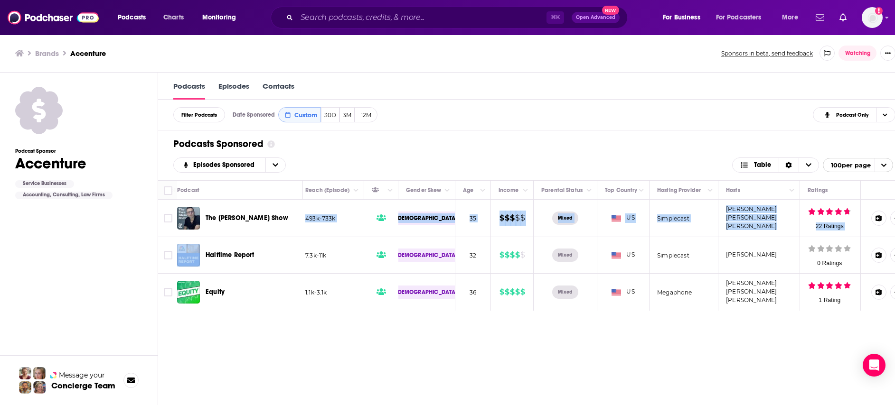
drag, startPoint x: 494, startPoint y: 221, endPoint x: 928, endPoint y: 224, distance: 434.4
click at [894, 224] on html "Podcasts Charts Monitoring ⌘ K Open Advanced New For Business For Podcasters Mo…" at bounding box center [447, 202] width 895 height 405
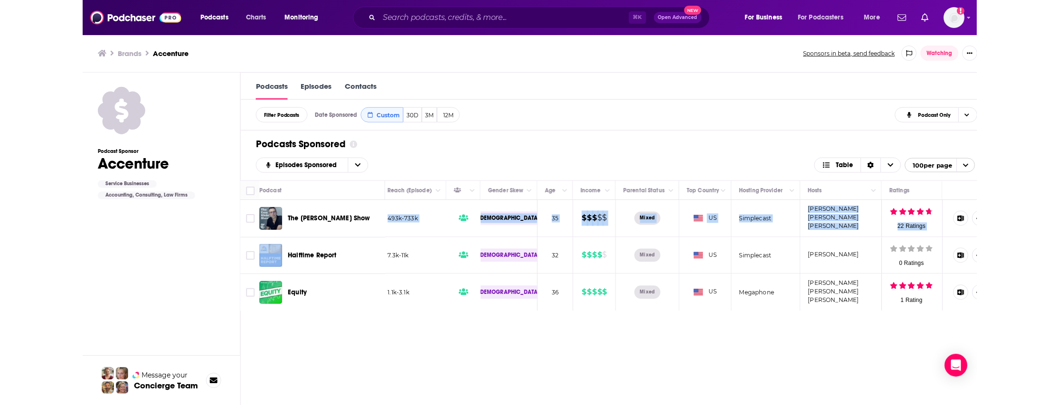
scroll to position [0, 639]
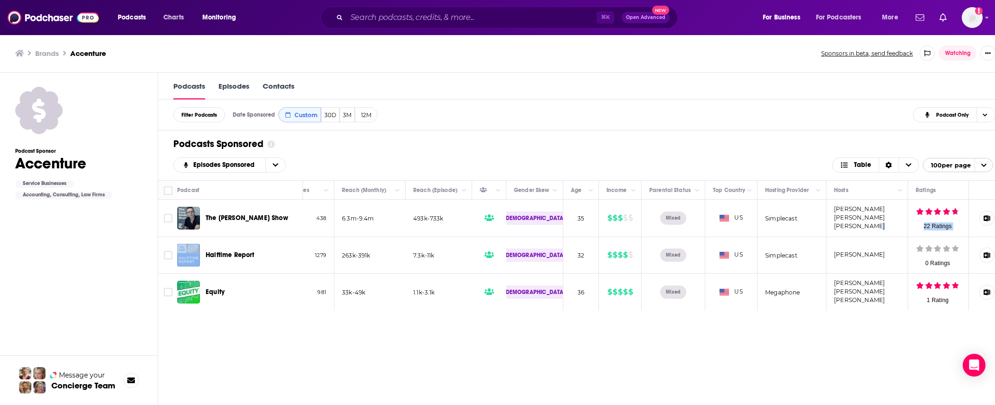
drag, startPoint x: 880, startPoint y: 224, endPoint x: 990, endPoint y: 220, distance: 110.2
click at [894, 222] on tr "The Ezra Klein Show Ezra Klein invites you into a conversation on something tha…" at bounding box center [272, 219] width 1504 height 38
click at [894, 216] on icon at bounding box center [986, 219] width 7 height 6
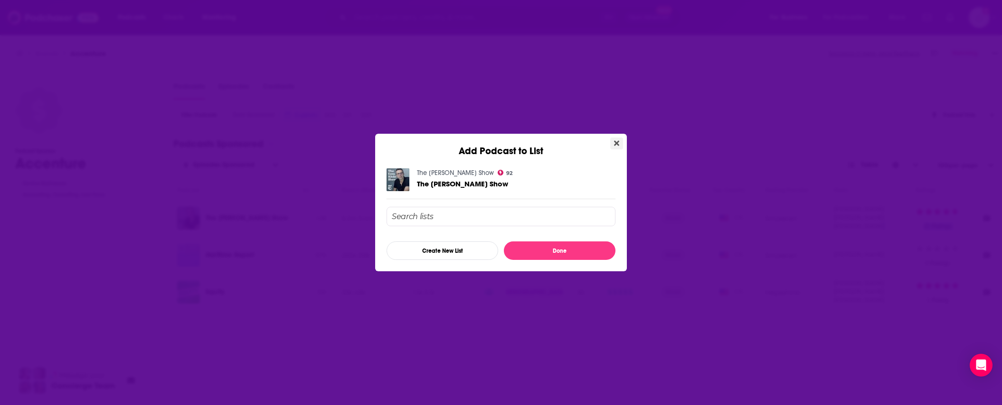
click at [617, 141] on icon "Close" at bounding box center [616, 144] width 5 height 8
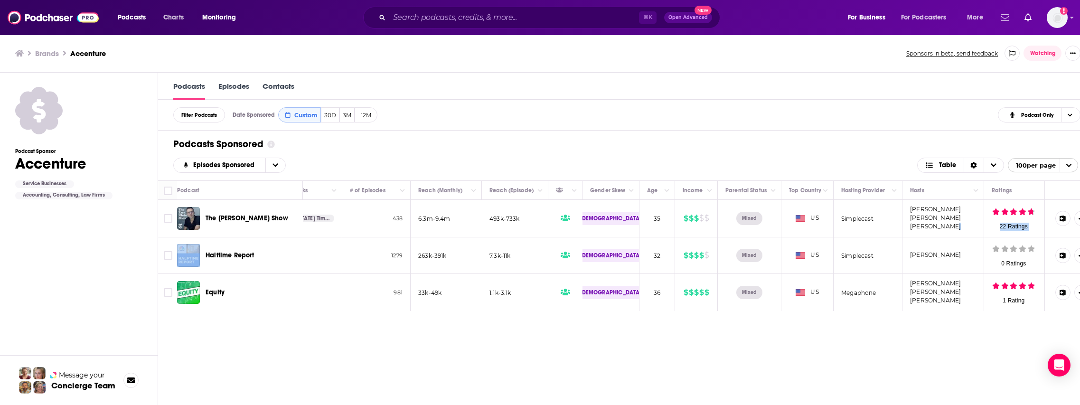
scroll to position [0, 561]
click at [894, 217] on button "Show More Button" at bounding box center [1082, 218] width 15 height 15
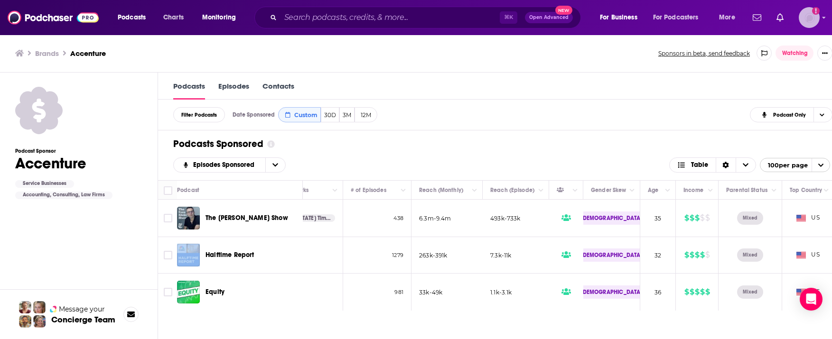
click at [801, 17] on img "Logged in as SuzanneE" at bounding box center [809, 17] width 21 height 21
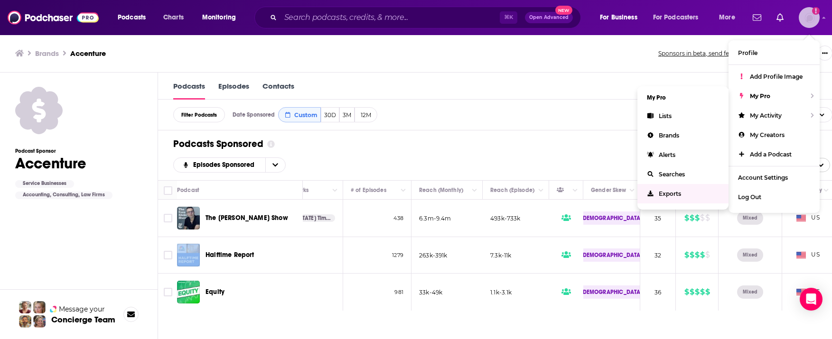
click at [670, 193] on span "Exports" at bounding box center [670, 193] width 22 height 7
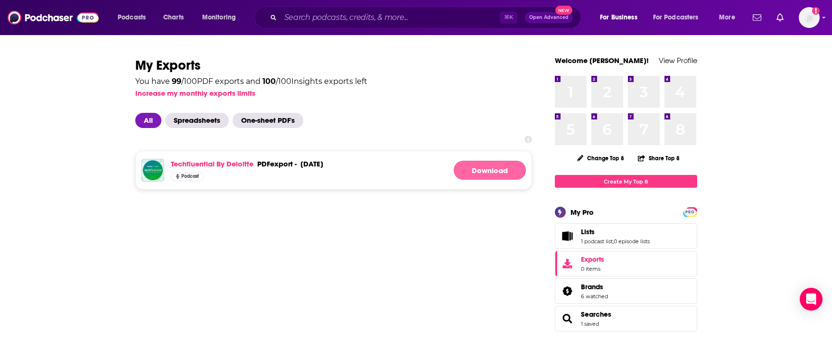
click at [484, 164] on link "Download" at bounding box center [490, 170] width 72 height 19
click at [203, 122] on span "Spreadsheets" at bounding box center [197, 120] width 64 height 15
